Goal: Use online tool/utility: Utilize a website feature to perform a specific function

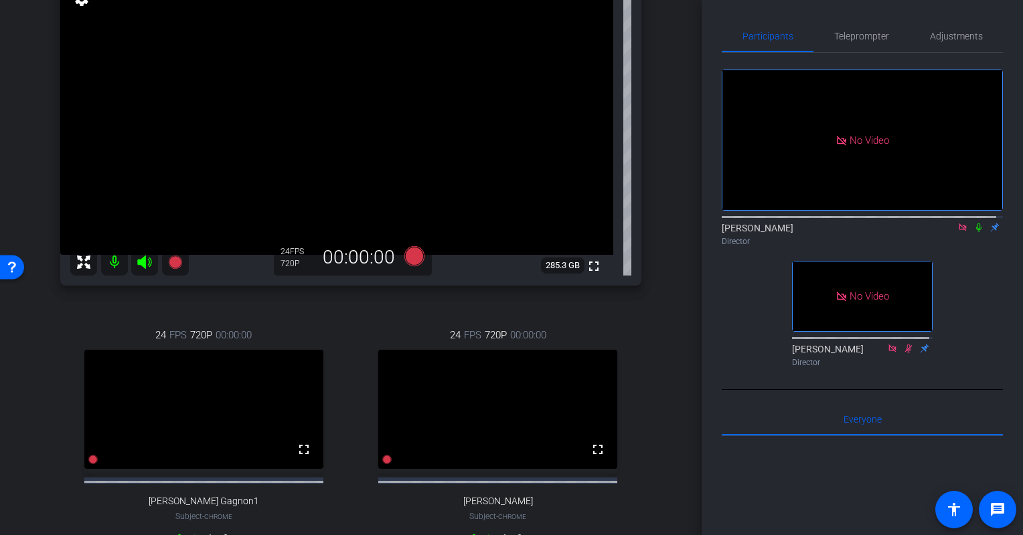
scroll to position [125, 0]
click at [660, 365] on div "[PERSON_NAME] Housemeyer Chrome info ROOM ID: 85719756 fullscreen settings 285.…" at bounding box center [350, 258] width 634 height 652
click at [973, 223] on icon at bounding box center [978, 227] width 11 height 9
click at [654, 353] on div "[PERSON_NAME] Housemeyer Chrome info ROOM ID: 85719756 fullscreen settings 285.…" at bounding box center [350, 258] width 634 height 652
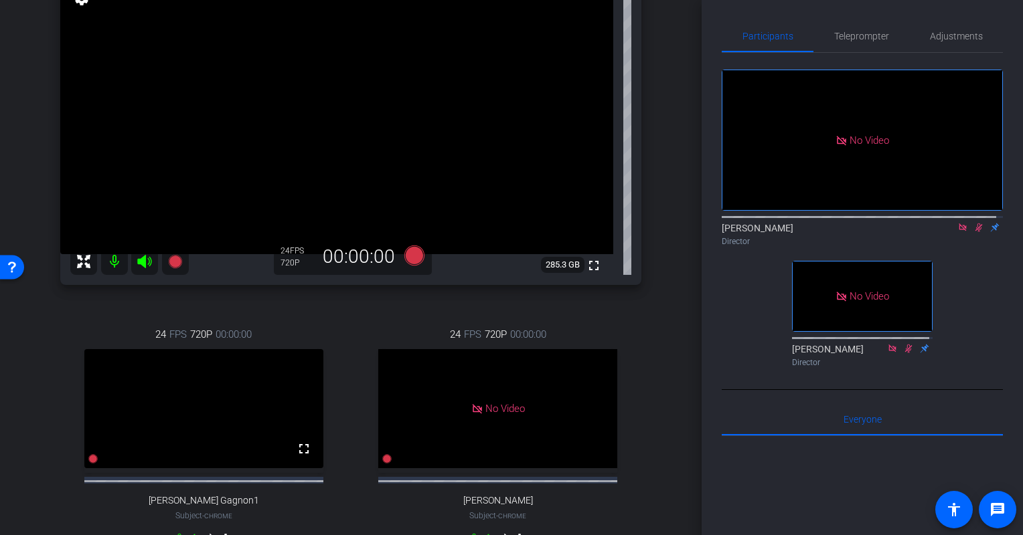
click at [654, 353] on div "[PERSON_NAME] Housemeyer Chrome info ROOM ID: 85719756 fullscreen settings 285.…" at bounding box center [350, 258] width 634 height 652
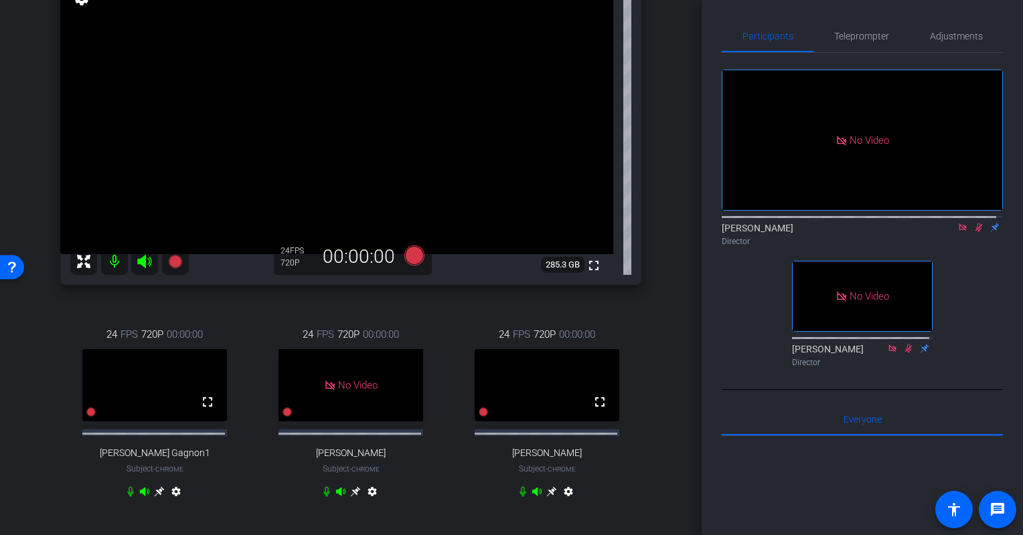
click at [546, 497] on icon at bounding box center [551, 492] width 11 height 11
click at [975, 224] on icon at bounding box center [978, 228] width 7 height 9
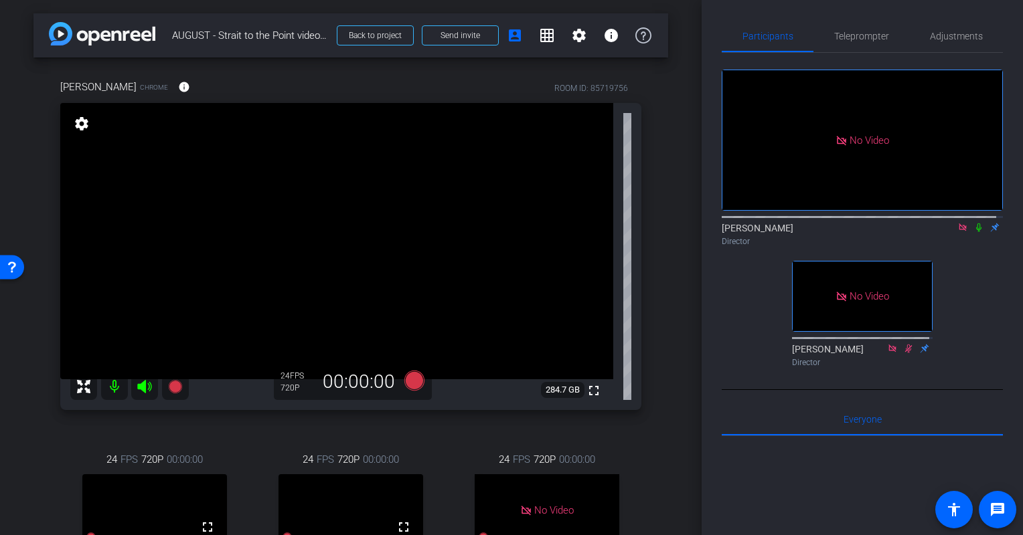
click at [80, 123] on mat-icon "settings" at bounding box center [81, 124] width 19 height 16
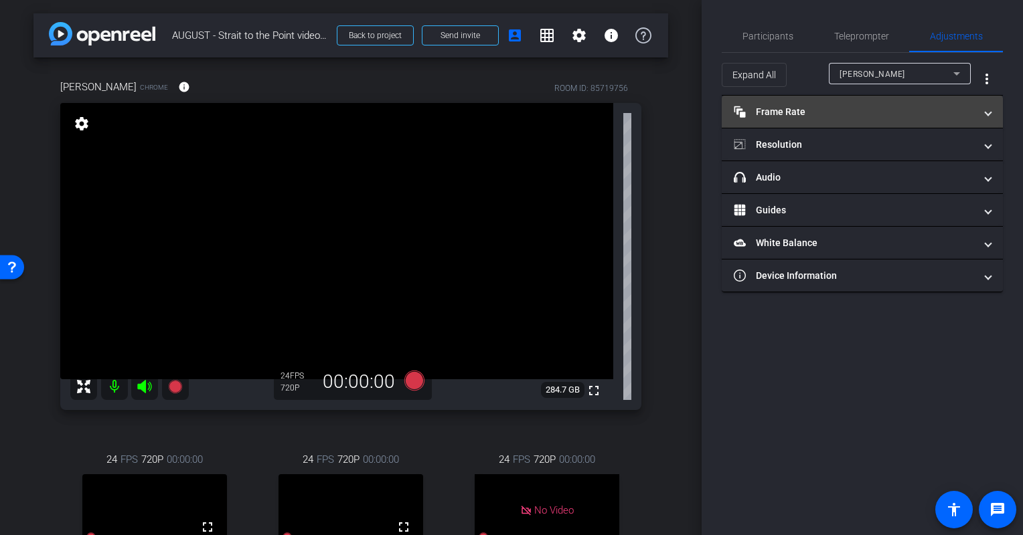
click at [821, 105] on mat-panel-title "Frame Rate Frame Rate" at bounding box center [853, 112] width 241 height 14
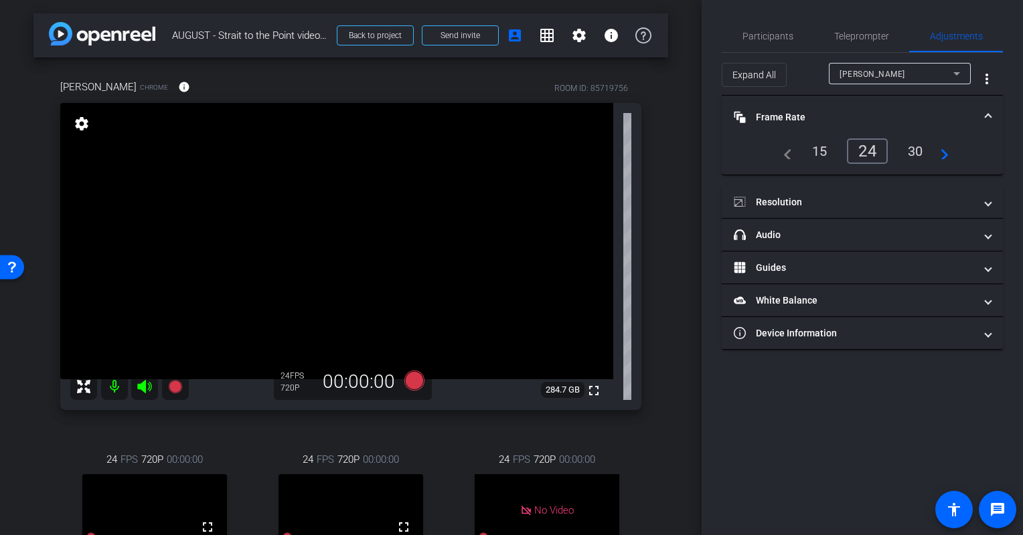
click at [919, 152] on div "30" at bounding box center [914, 151] width 35 height 23
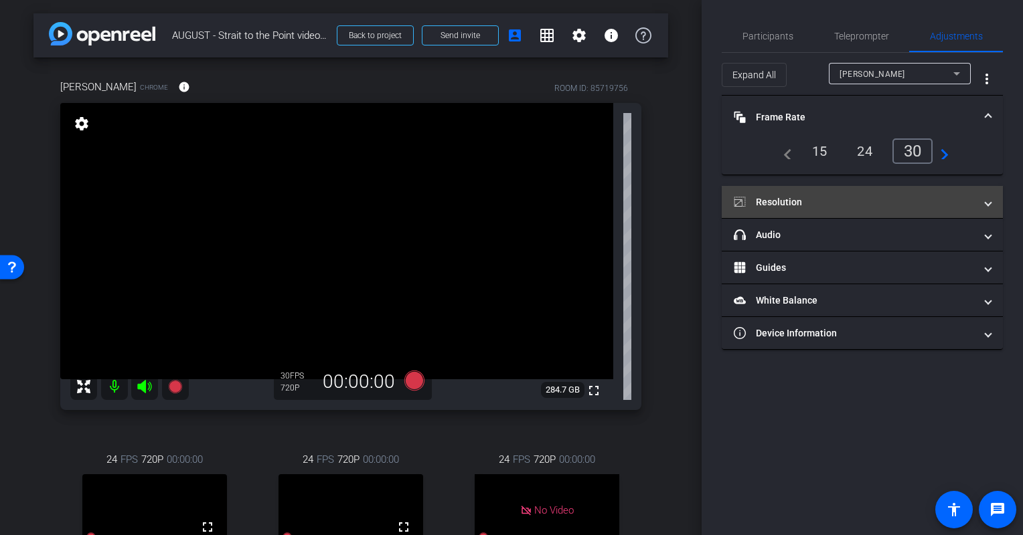
click at [808, 197] on mat-panel-title "Resolution" at bounding box center [853, 202] width 241 height 14
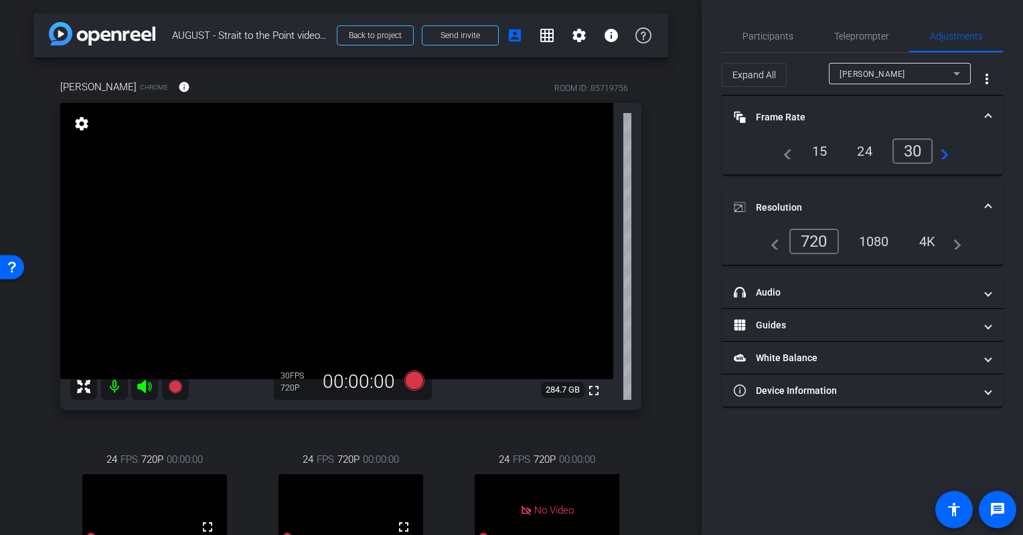
click at [883, 232] on div "1080" at bounding box center [874, 241] width 50 height 23
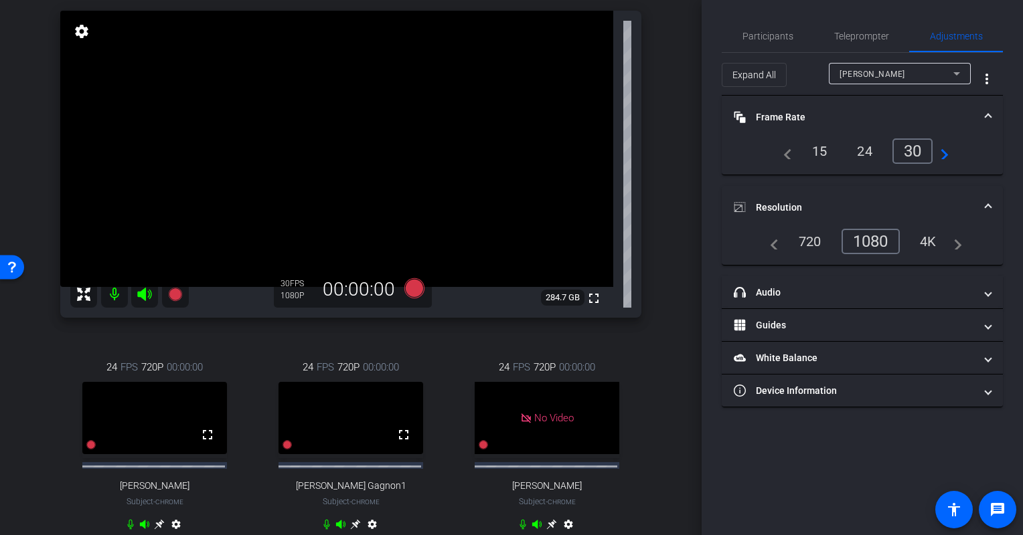
scroll to position [93, 0]
click at [756, 32] on span "Participants" at bounding box center [767, 35] width 51 height 9
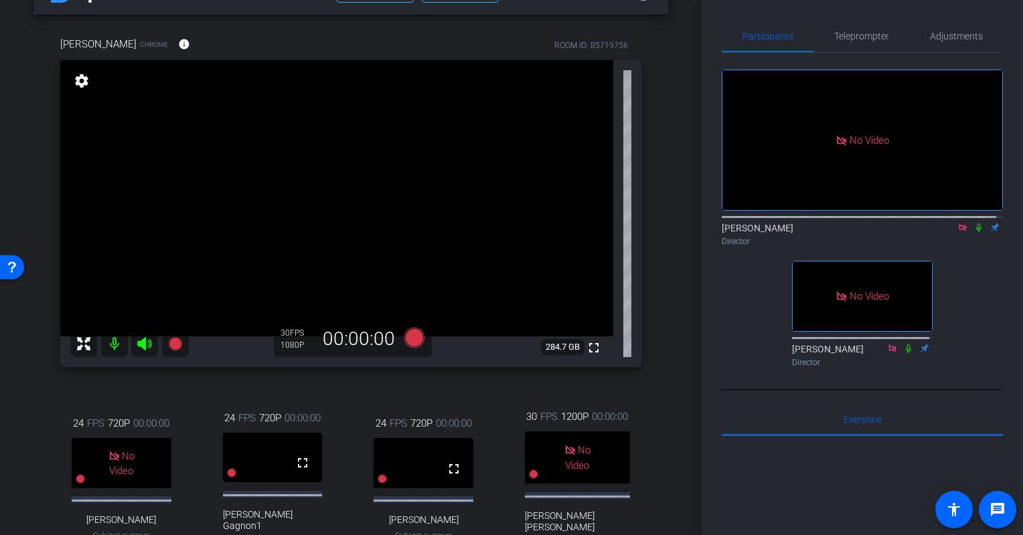
scroll to position [44, 0]
click at [973, 223] on icon at bounding box center [978, 227] width 11 height 9
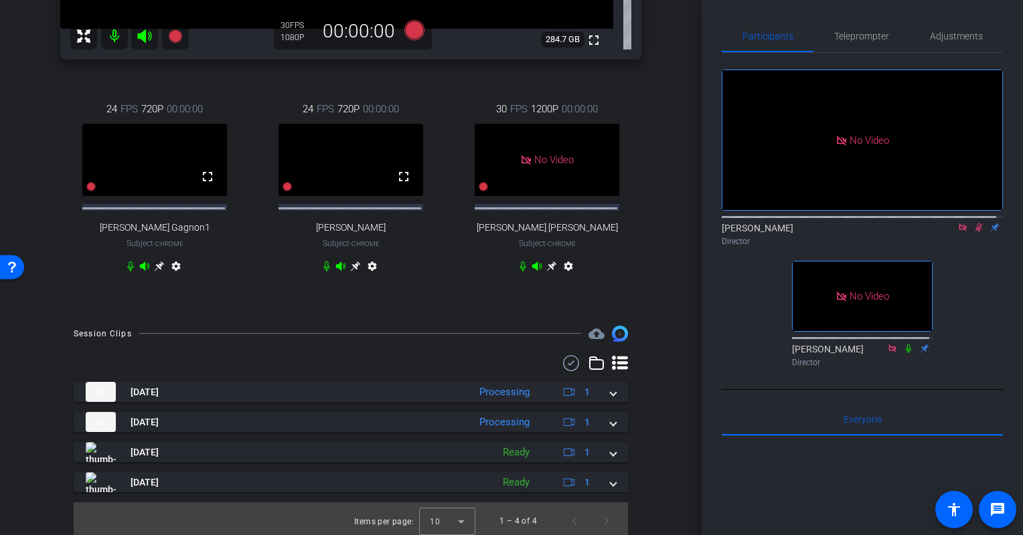
scroll to position [363, 0]
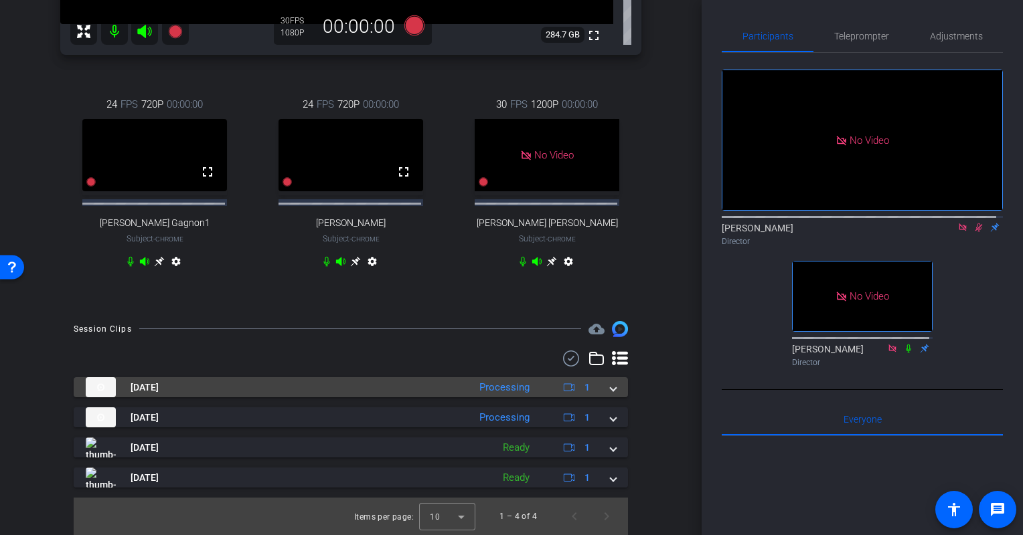
click at [610, 387] on span at bounding box center [612, 388] width 5 height 14
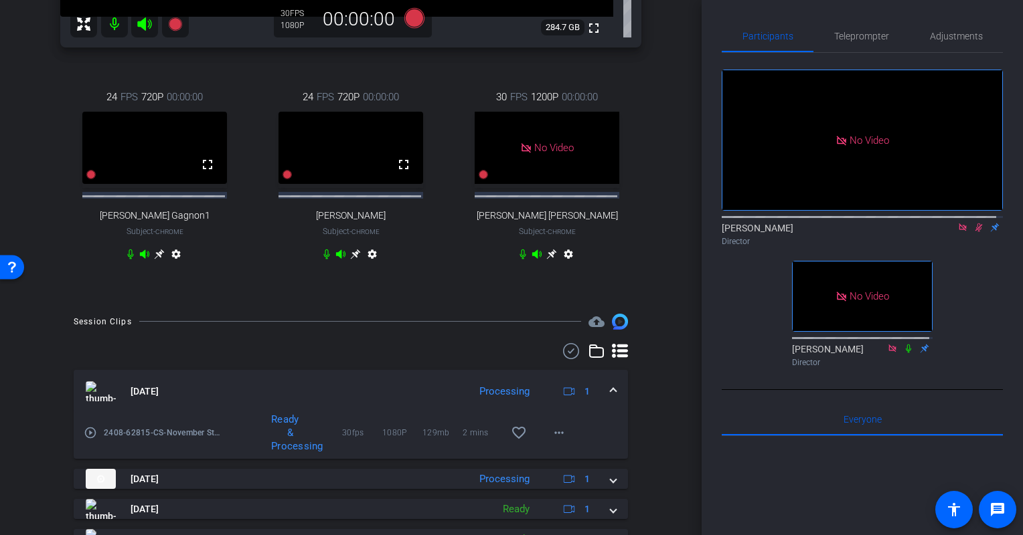
click at [605, 387] on mat-expansion-panel-header "[DATE] Processing 1" at bounding box center [351, 391] width 554 height 43
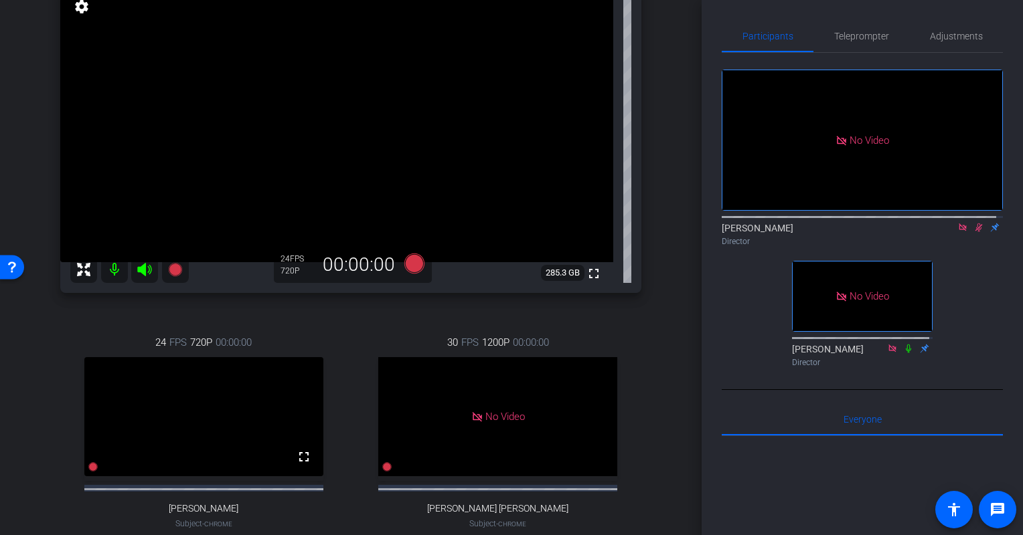
scroll to position [118, 0]
click at [975, 228] on icon at bounding box center [978, 228] width 7 height 9
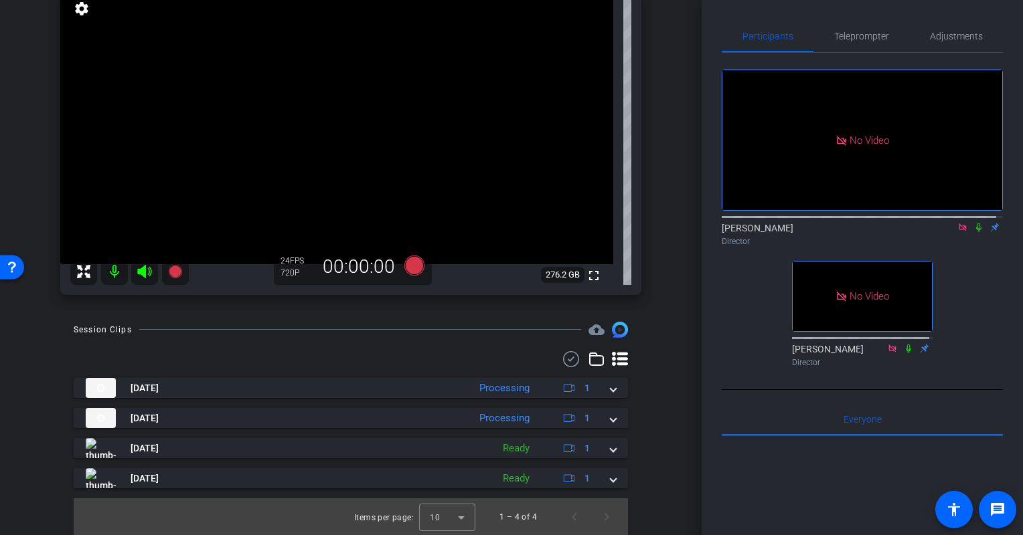
scroll to position [32, 0]
